Goal: Task Accomplishment & Management: Use online tool/utility

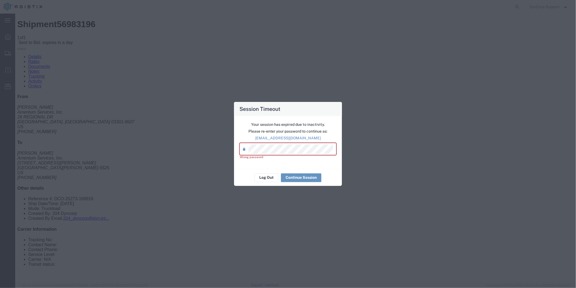
click at [191, 143] on div "Session Timeout Your session has expired due to inactivity. Please re-enter you…" at bounding box center [288, 144] width 576 height 288
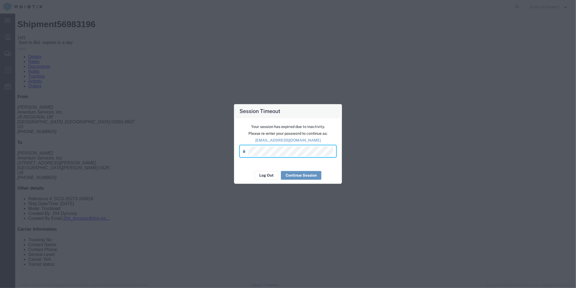
click at [245, 151] on div "Password *" at bounding box center [288, 151] width 97 height 12
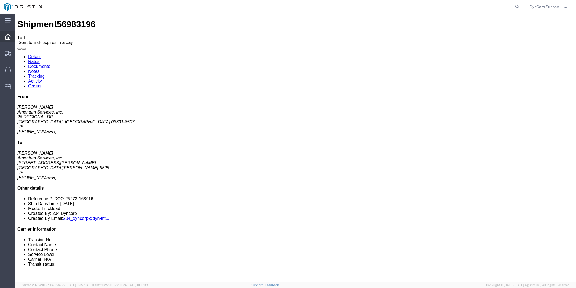
click at [10, 37] on icon at bounding box center [8, 37] width 6 height 6
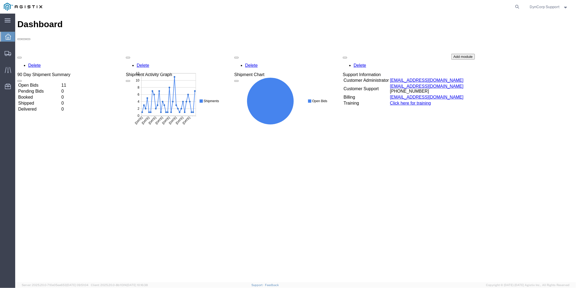
click at [35, 82] on td "Open Bids" at bounding box center [39, 84] width 43 height 5
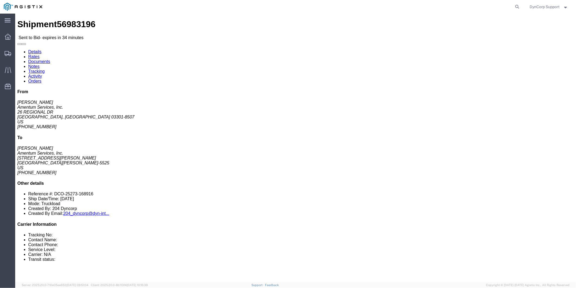
click button "button"
click link "Notes"
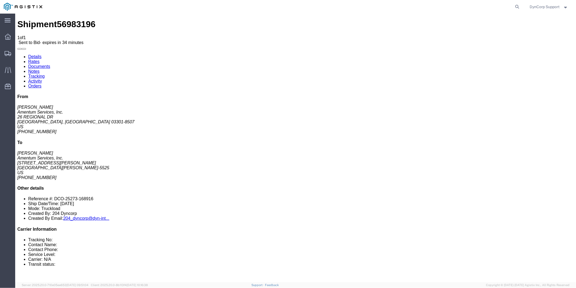
click at [33, 54] on link "Details" at bounding box center [34, 56] width 13 height 5
click link "Enter / Modify Bid"
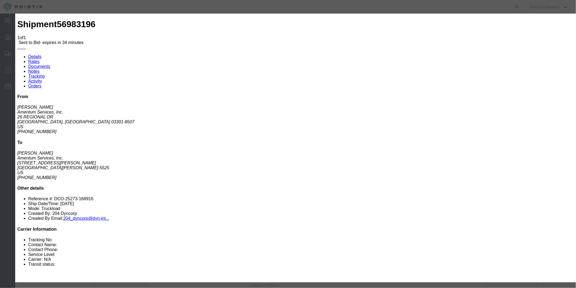
click input "number"
type input "1500"
click select "Select Crane Worldwide [PERSON_NAME] International"
select select "141"
click select "Select Crane Worldwide [PERSON_NAME] International"
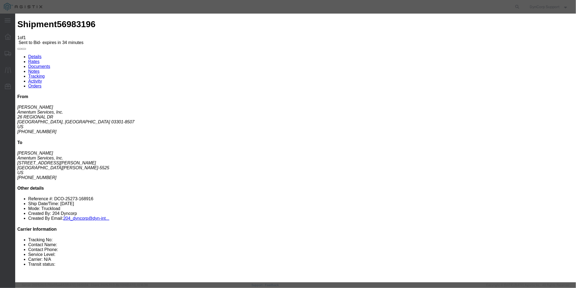
click select "Select 2 Day AM Service 2 Day PM 2 Day Service 3 - 5 Day 3 Day PM 3 Day Service…"
select select "1171"
click select "Select 2 Day AM Service 2 Day PM 2 Day Service 3 - 5 Day 3 Day PM 3 Day Service…"
click input "text"
drag, startPoint x: 398, startPoint y: 48, endPoint x: 366, endPoint y: 45, distance: 32.7
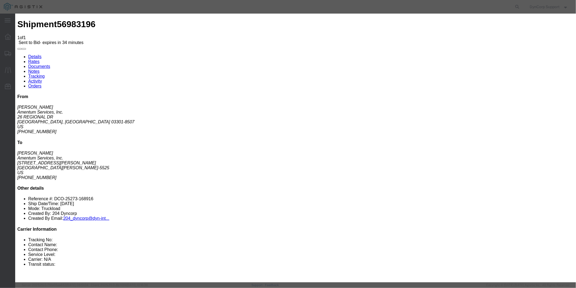
click div "Bid Information Vendor Select Crane Worldwide [PERSON_NAME] International Servi…"
type input "56983196"
click button "Submit"
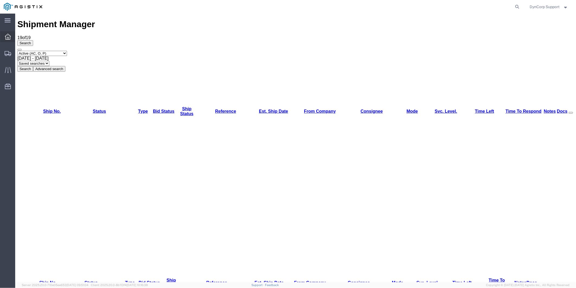
click at [9, 37] on icon at bounding box center [8, 37] width 6 height 6
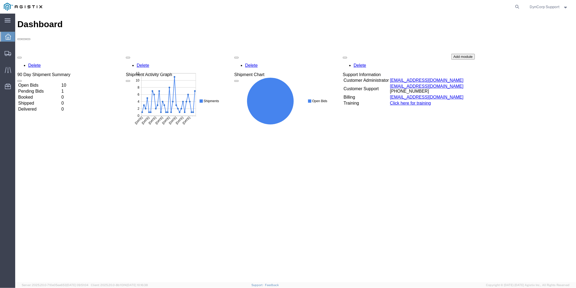
click at [40, 53] on div "Delete 90 Day Shipment Summary Open Bids 10 Pending Bids 1 Booked 0 Shipped 0 D…" at bounding box center [295, 93] width 557 height 81
click at [40, 82] on td "Open Bids" at bounding box center [39, 84] width 43 height 5
